Goal: Check status: Check status

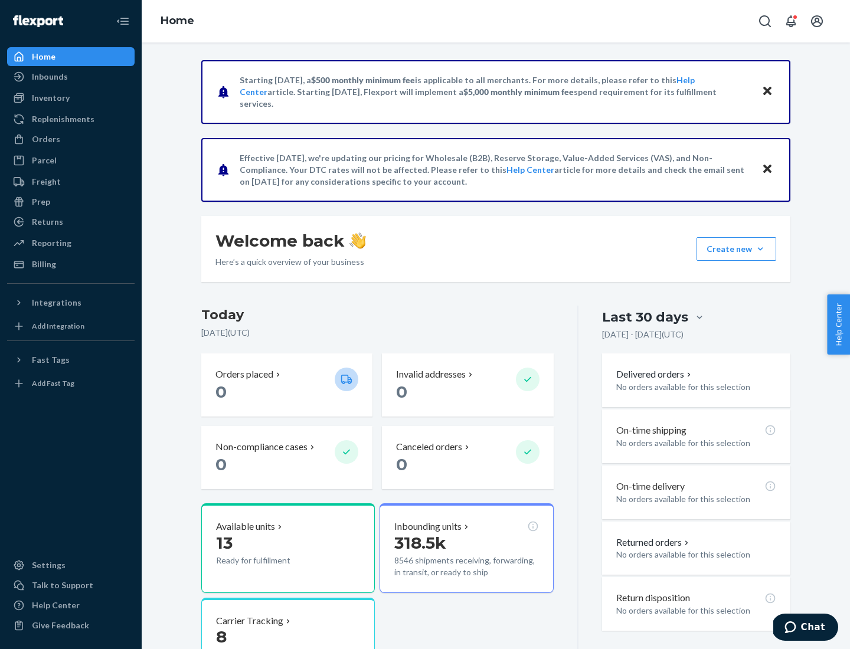
click at [760, 249] on button "Create new Create new inbound Create new order Create new product" at bounding box center [737, 249] width 80 height 24
click at [49, 77] on div "Inbounds" at bounding box center [50, 77] width 36 height 12
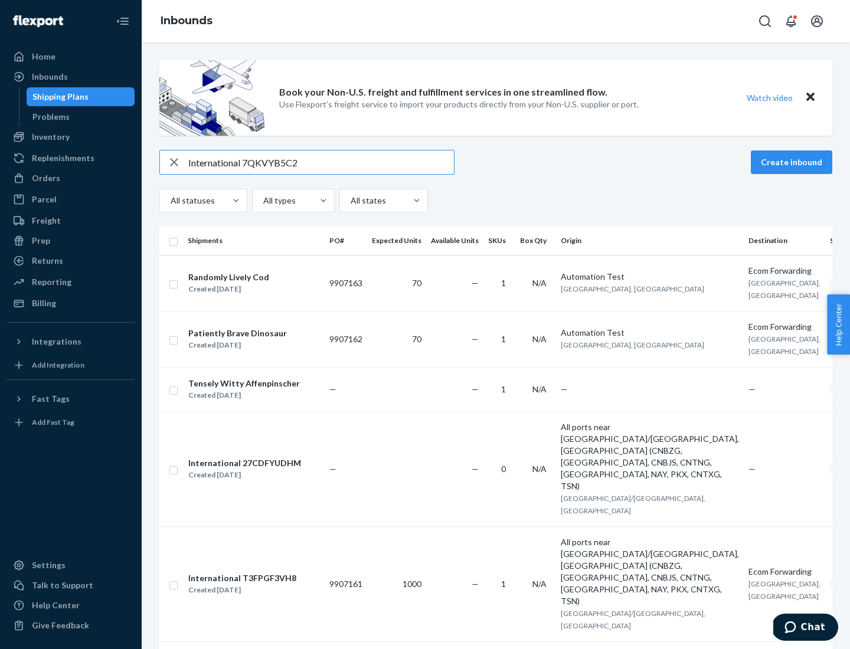
type input "International 7QKVYB5C29"
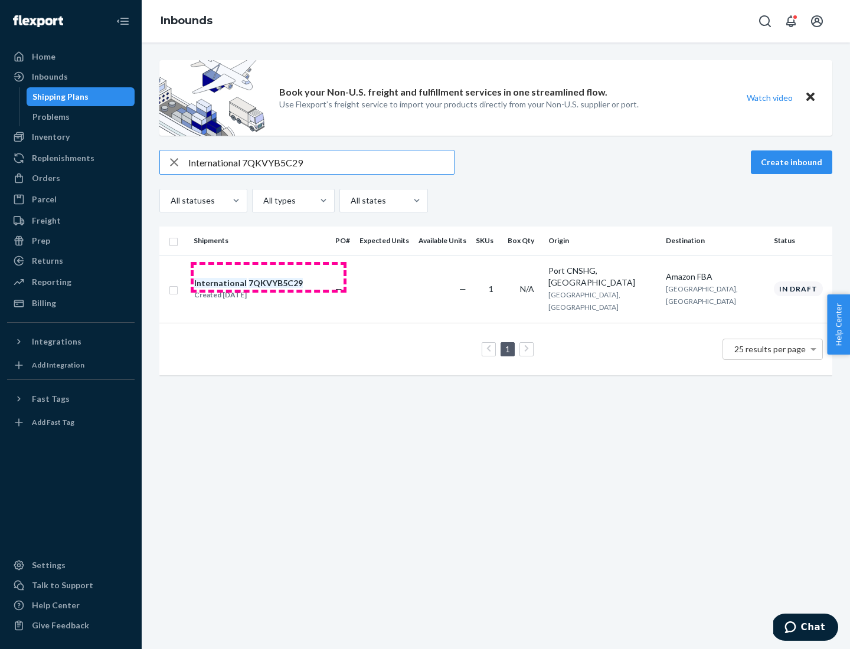
click at [269, 289] on div "Created [DATE]" at bounding box center [248, 295] width 109 height 12
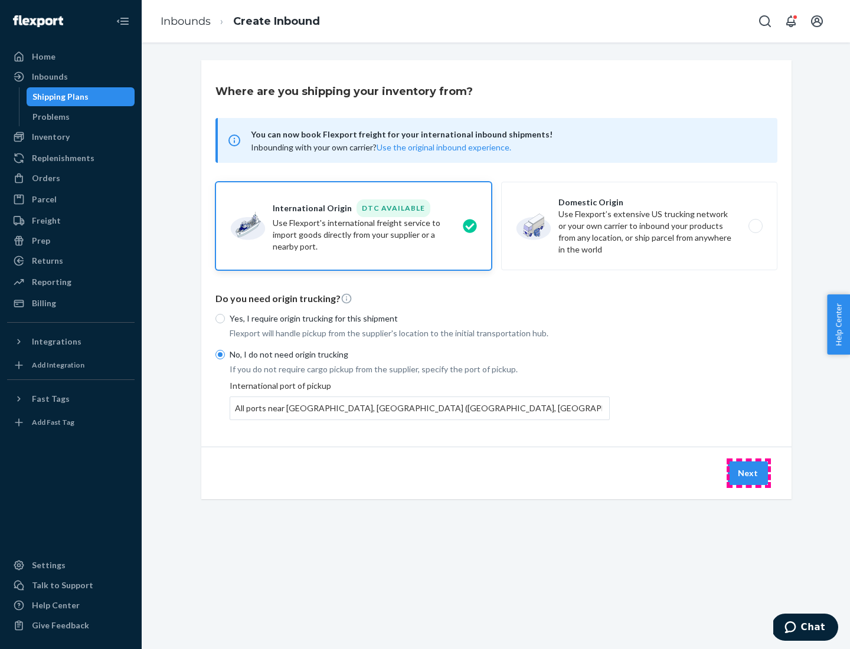
click at [749, 473] on button "Next" at bounding box center [748, 474] width 40 height 24
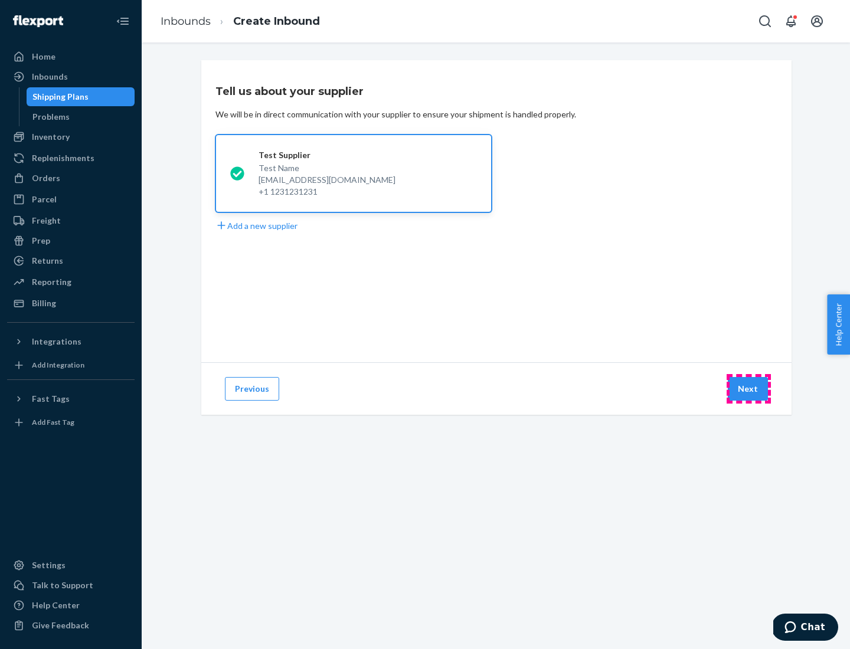
click at [749, 389] on button "Next" at bounding box center [748, 389] width 40 height 24
